Goal: Information Seeking & Learning: Learn about a topic

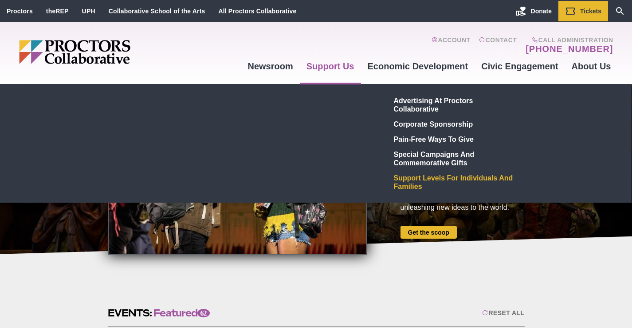
click at [413, 178] on link "Support Levels for Individuals and Families" at bounding box center [456, 182] width 130 height 24
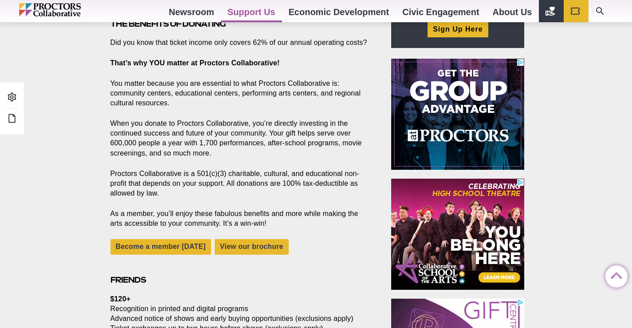
scroll to position [343, 0]
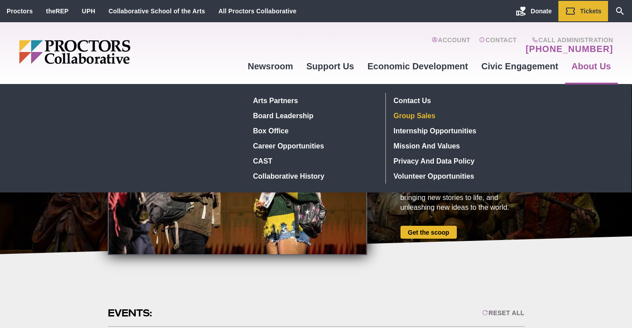
click at [440, 114] on link "Group Sales" at bounding box center [456, 115] width 130 height 15
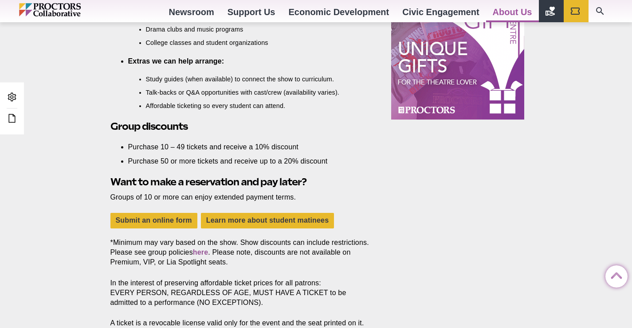
scroll to position [758, 0]
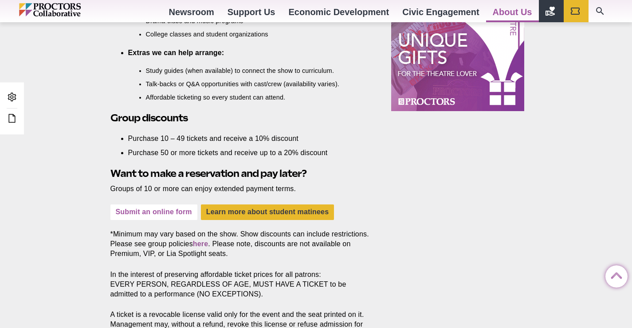
click at [150, 213] on link "Submit an online form" at bounding box center [154, 212] width 87 height 16
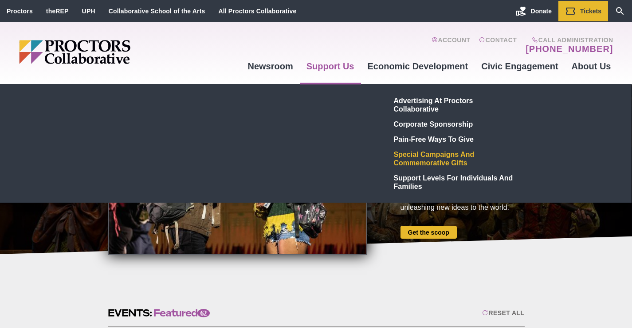
click at [410, 152] on link "Special Campaigns and Commemorative Gifts" at bounding box center [456, 158] width 130 height 24
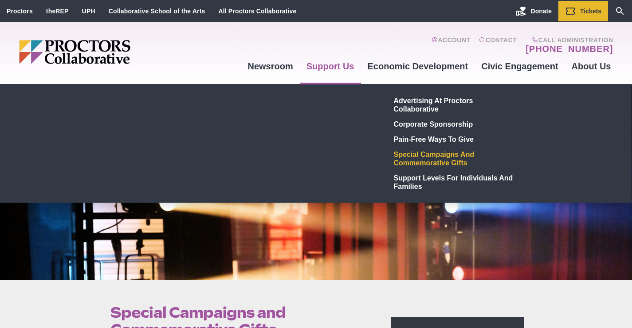
click at [331, 67] on link "Support Us" at bounding box center [330, 66] width 61 height 24
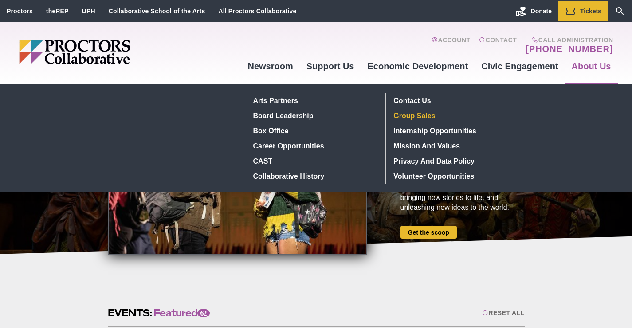
click at [413, 117] on link "Group Sales" at bounding box center [456, 115] width 130 height 15
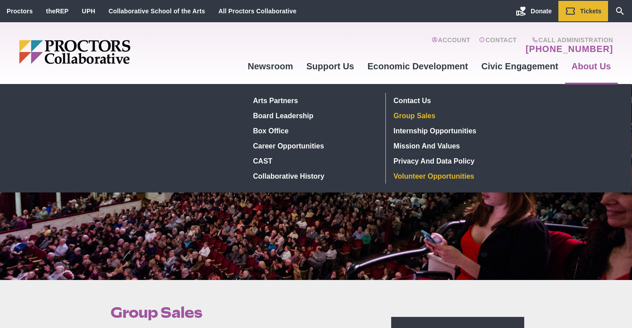
click at [452, 178] on link "Volunteer Opportunities" at bounding box center [456, 175] width 130 height 15
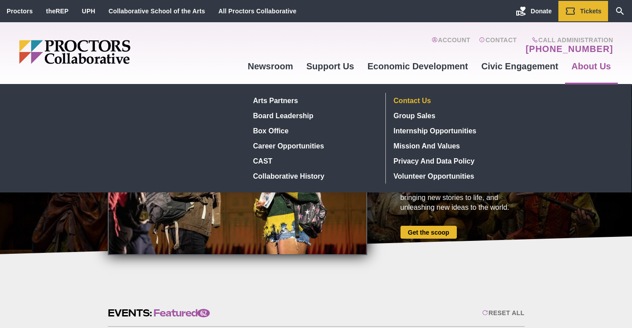
click at [431, 100] on link "Contact Us" at bounding box center [456, 100] width 130 height 15
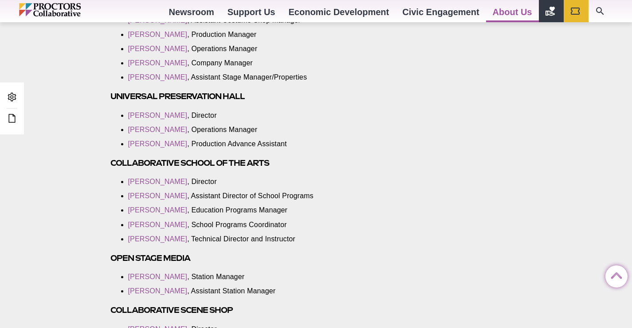
scroll to position [1616, 0]
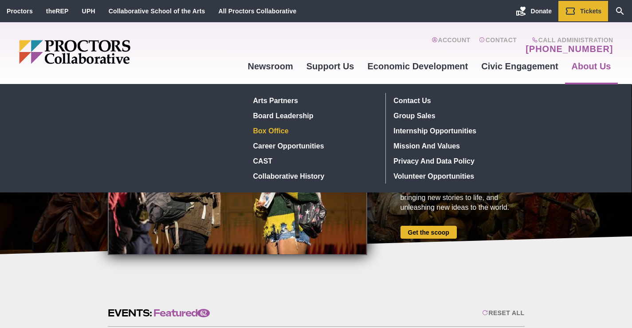
click at [284, 131] on link "Box Office" at bounding box center [314, 130] width 129 height 15
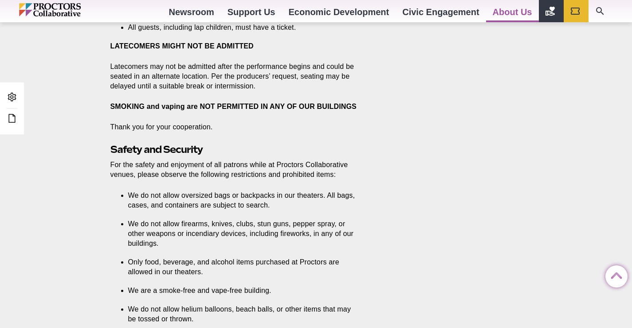
scroll to position [1609, 0]
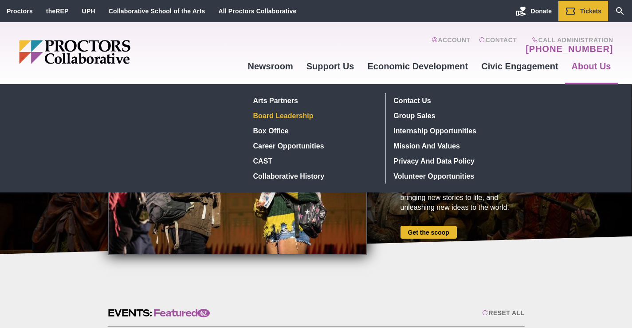
click at [312, 116] on link "Board Leadership" at bounding box center [314, 115] width 129 height 15
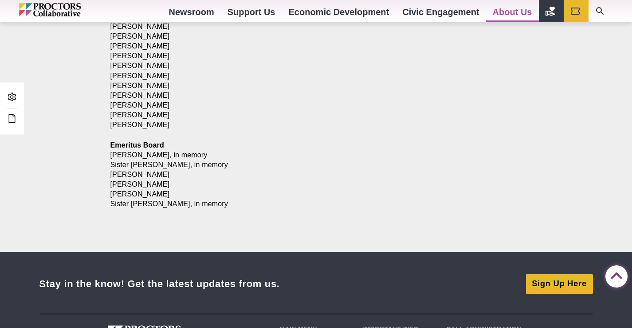
scroll to position [1121, 0]
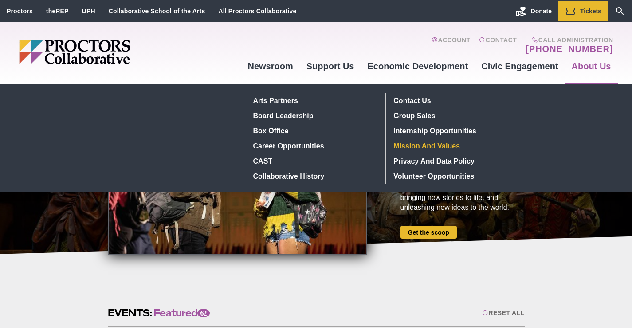
click at [459, 144] on link "Mission and Values" at bounding box center [456, 145] width 130 height 15
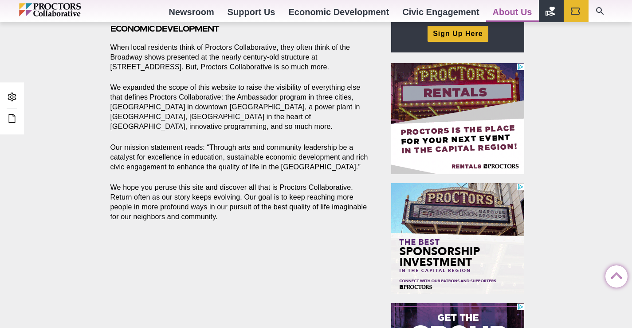
scroll to position [352, 0]
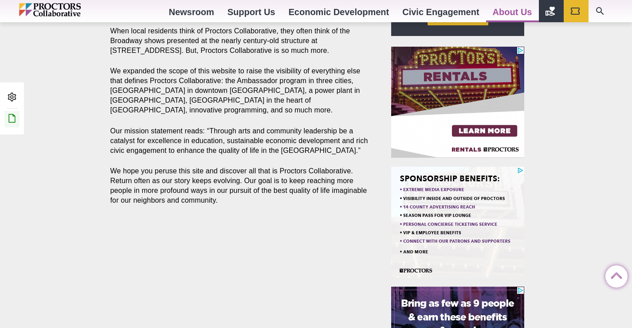
click at [11, 114] on icon at bounding box center [12, 118] width 11 height 11
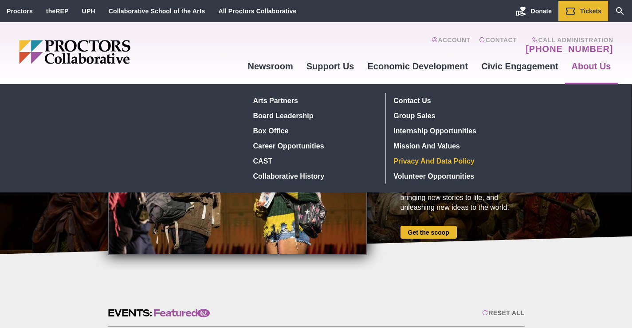
click at [438, 160] on link "Privacy and Data Policy" at bounding box center [456, 160] width 130 height 15
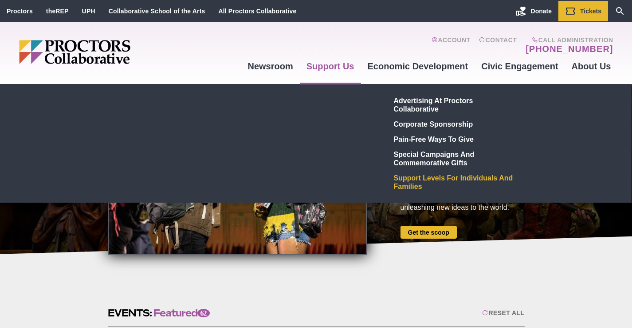
click at [419, 186] on link "Support Levels for Individuals and Families" at bounding box center [456, 182] width 130 height 24
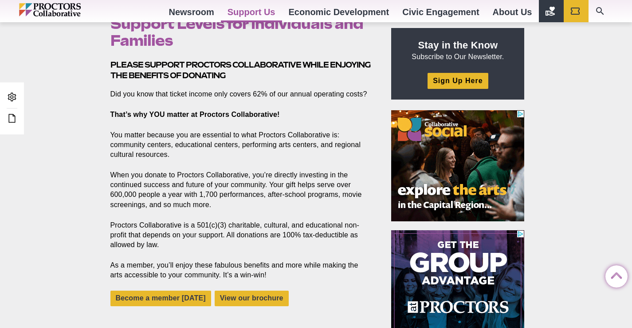
scroll to position [278, 0]
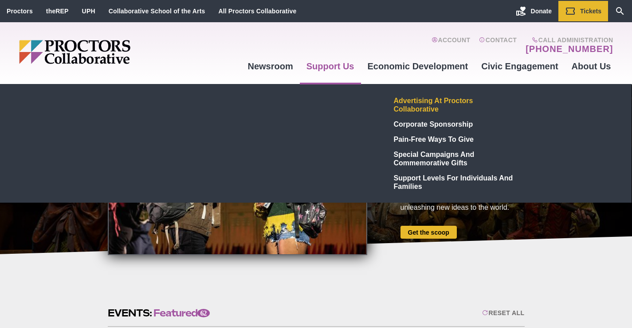
click at [411, 99] on link "Advertising at Proctors Collaborative" at bounding box center [456, 105] width 130 height 24
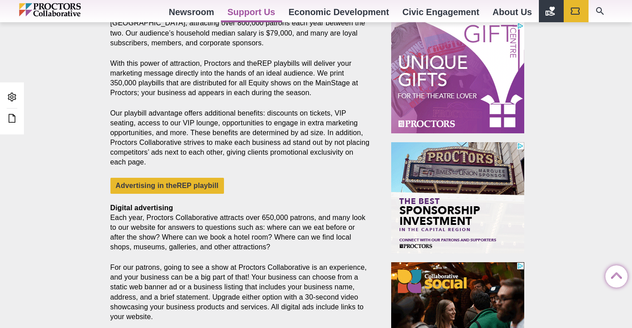
scroll to position [388, 0]
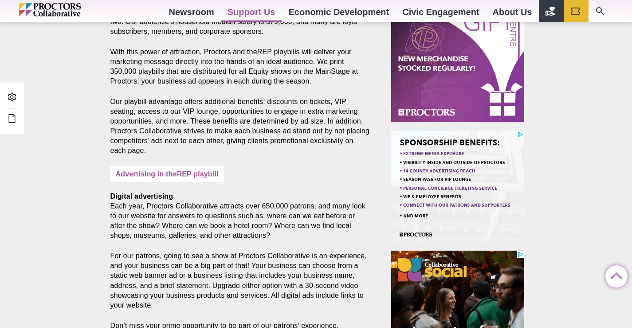
click at [201, 169] on link "Advertising in theREP playbill" at bounding box center [168, 174] width 114 height 16
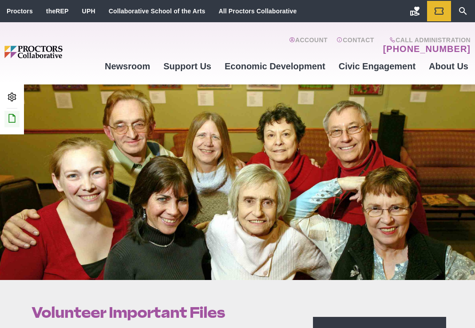
click at [13, 116] on icon at bounding box center [12, 118] width 11 height 11
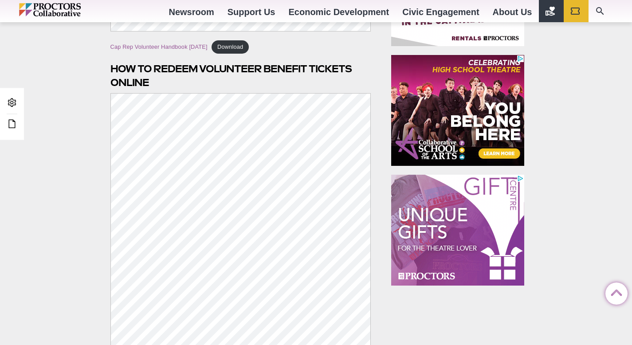
scroll to position [584, 0]
